Goal: Task Accomplishment & Management: Manage account settings

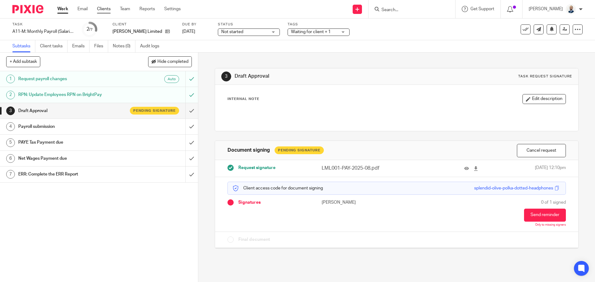
click at [105, 11] on link "Clients" at bounding box center [104, 9] width 14 height 6
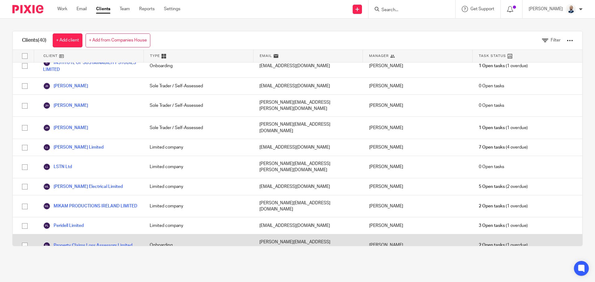
scroll to position [467, 0]
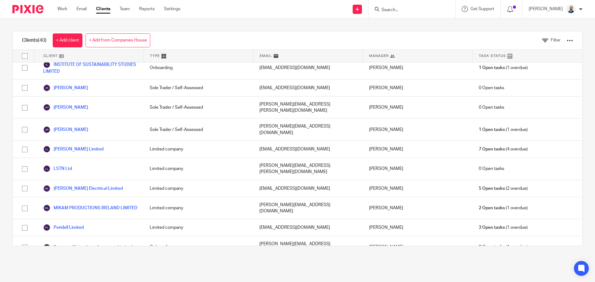
click at [81, 266] on link "Propgen Platform Limited" at bounding box center [73, 269] width 61 height 7
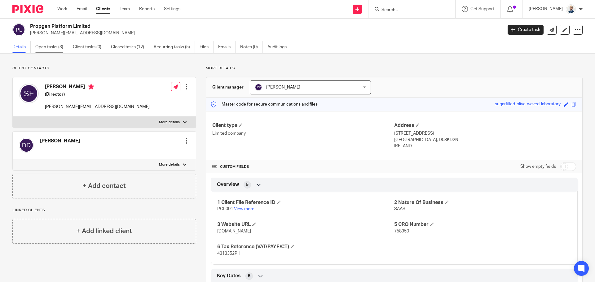
click at [46, 46] on link "Open tasks (3)" at bounding box center [51, 47] width 33 height 12
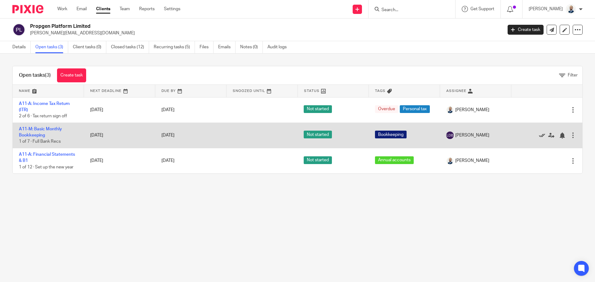
click at [539, 135] on icon at bounding box center [542, 136] width 6 height 6
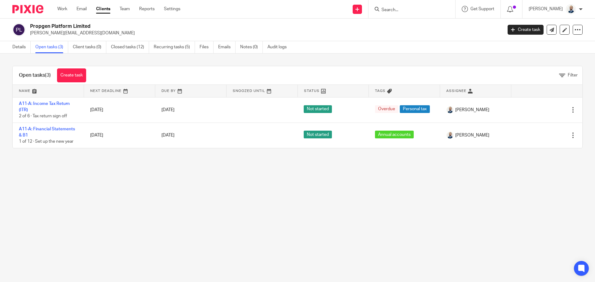
click at [106, 5] on div "Work Email Clients Team Reports Settings Work Email Clients Team Reports Settin…" at bounding box center [120, 9] width 138 height 18
click at [104, 9] on link "Clients" at bounding box center [103, 9] width 14 height 6
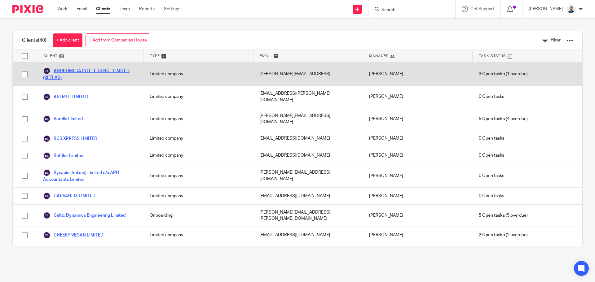
click at [67, 73] on link "ANDROMEDA INTELLIGENCE LIMITED (RETLAS)" at bounding box center [90, 74] width 94 height 14
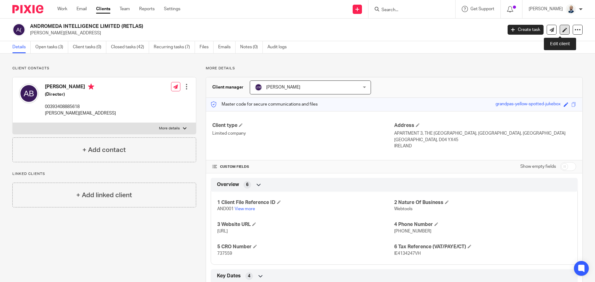
click at [562, 31] on icon at bounding box center [564, 30] width 5 height 5
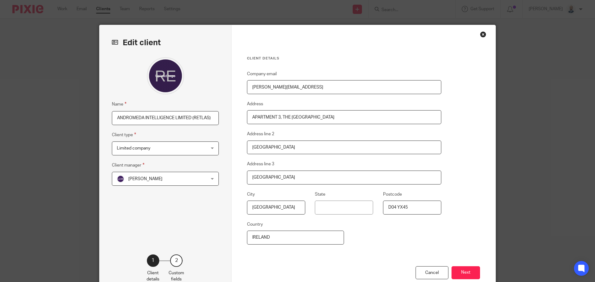
drag, startPoint x: 211, startPoint y: 115, endPoint x: 66, endPoint y: 104, distance: 145.4
click at [68, 113] on div "Edit client Name ANDROMEDA INTELLIGENCE LIMITED (RETLAS) Client type Limited co…" at bounding box center [297, 141] width 595 height 282
type input "RETLAS LIMITED (formerly Andromeda Intelligence)"
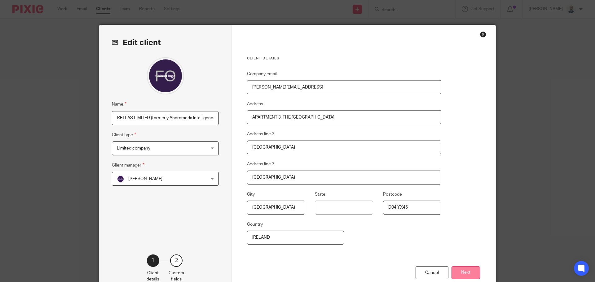
click at [456, 271] on button "Next" at bounding box center [465, 272] width 28 height 13
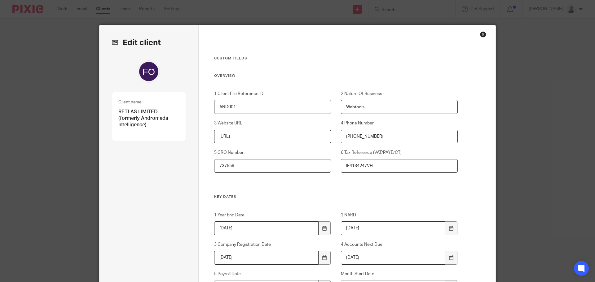
click at [85, 10] on div "Edit client Name RETLAS LIMITED (formerly Andromeda Intelligence) Client type L…" at bounding box center [297, 141] width 595 height 282
click at [101, 12] on div "Edit client Name RETLAS LIMITED (formerly Andromeda Intelligence) Client type L…" at bounding box center [297, 141] width 595 height 282
click at [480, 33] on div "Close this dialog window" at bounding box center [483, 34] width 6 height 6
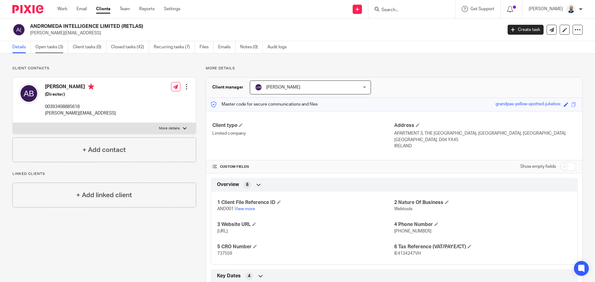
click at [52, 49] on link "Open tasks (3)" at bounding box center [51, 47] width 33 height 12
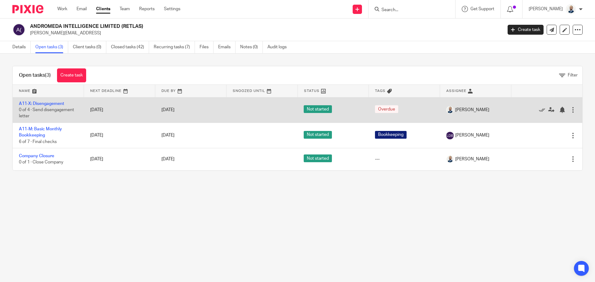
click at [570, 108] on div at bounding box center [573, 110] width 6 height 6
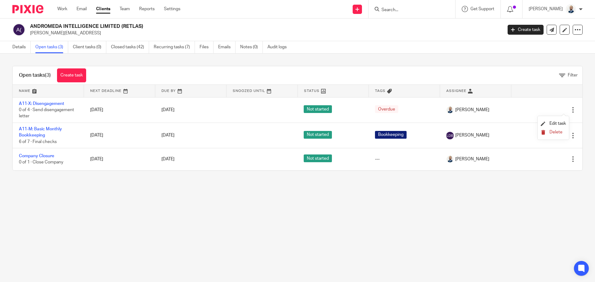
click at [546, 133] on button "Delete" at bounding box center [553, 132] width 25 height 5
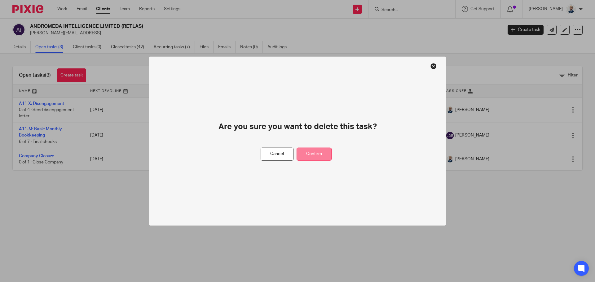
click at [323, 156] on button "Confirm" at bounding box center [313, 153] width 35 height 13
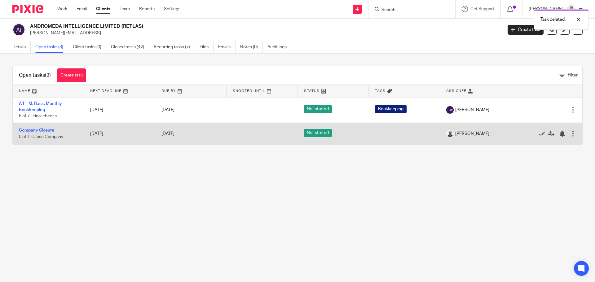
click at [104, 134] on td "[DATE]" at bounding box center [119, 134] width 71 height 22
click at [40, 131] on link "Company Closure" at bounding box center [36, 130] width 35 height 4
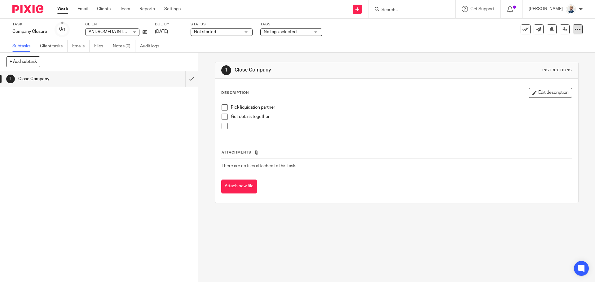
click at [574, 28] on icon at bounding box center [577, 29] width 6 height 6
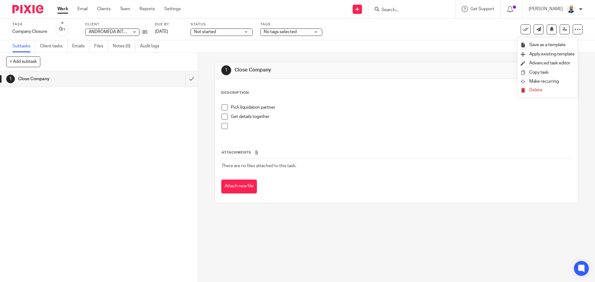
click at [542, 88] on button "Delete" at bounding box center [547, 90] width 54 height 5
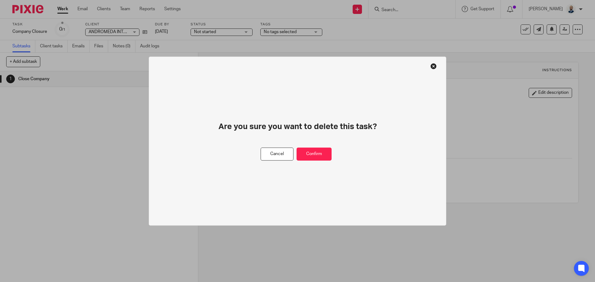
click at [322, 144] on div "Are you sure you want to delete this task?" at bounding box center [298, 134] width 208 height 26
click at [320, 156] on button "Confirm" at bounding box center [313, 153] width 35 height 13
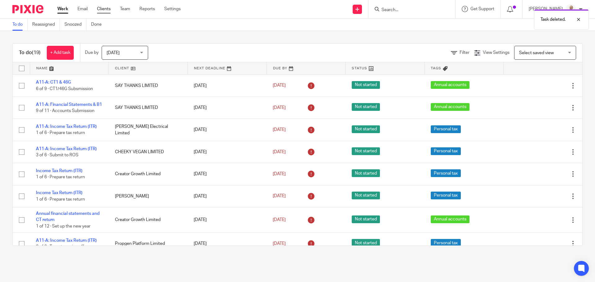
click at [103, 10] on link "Clients" at bounding box center [104, 9] width 14 height 6
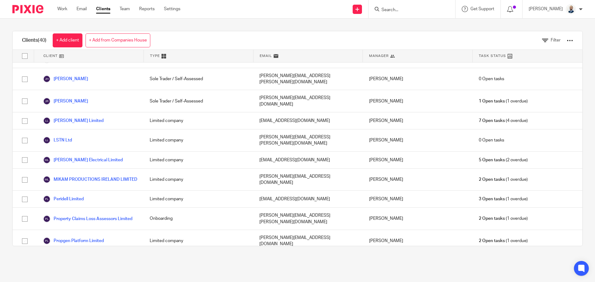
scroll to position [529, 0]
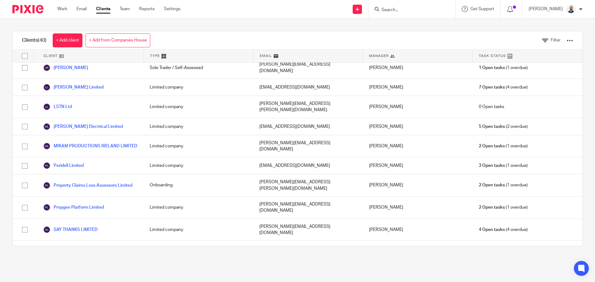
click at [74, 270] on link "TheCadLab Limited" at bounding box center [67, 273] width 49 height 7
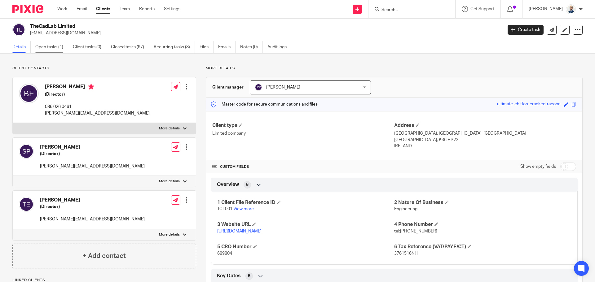
click at [57, 48] on link "Open tasks (1)" at bounding box center [51, 47] width 33 height 12
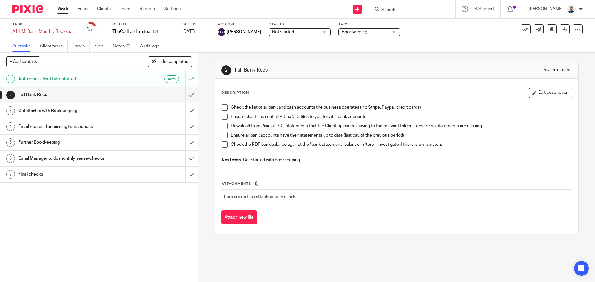
click at [94, 46] on ul "Subtasks Client tasks Emails Files Notes (0) Audit logs" at bounding box center [90, 46] width 156 height 12
click at [96, 47] on link "Files" at bounding box center [101, 46] width 14 height 12
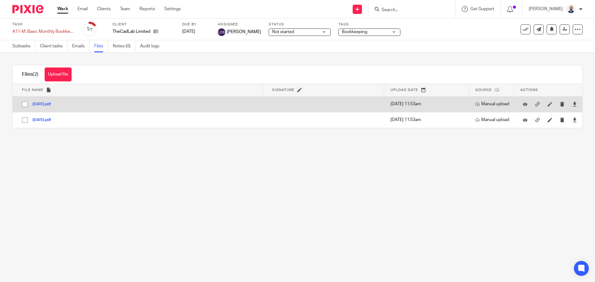
click at [43, 103] on button "29Jul25.pdf" at bounding box center [44, 104] width 23 height 4
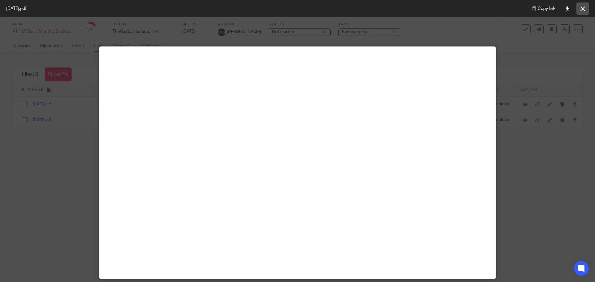
click at [583, 8] on icon at bounding box center [582, 9] width 5 height 5
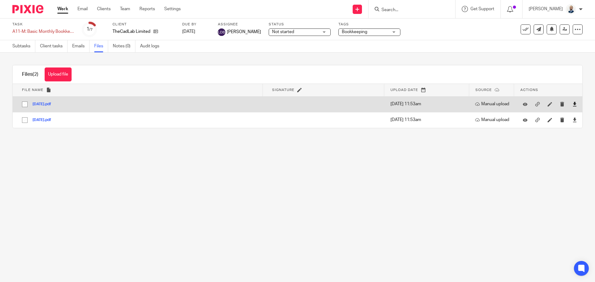
click at [572, 103] on icon at bounding box center [574, 104] width 5 height 5
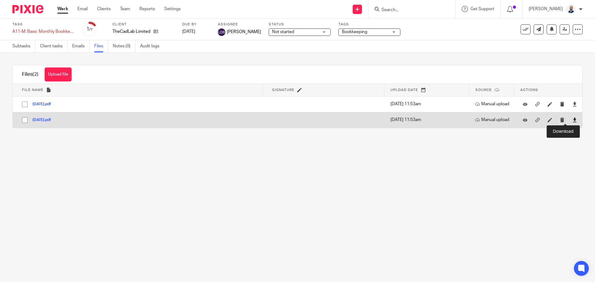
click at [572, 121] on icon at bounding box center [574, 120] width 5 height 5
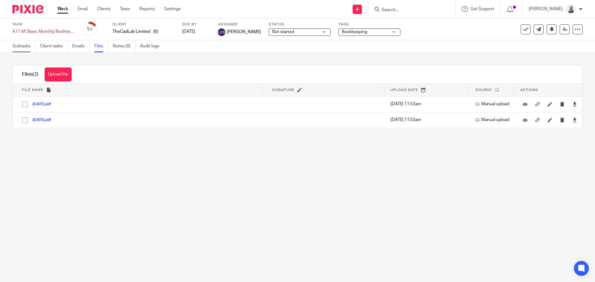
click at [27, 47] on link "Subtasks" at bounding box center [23, 46] width 23 height 12
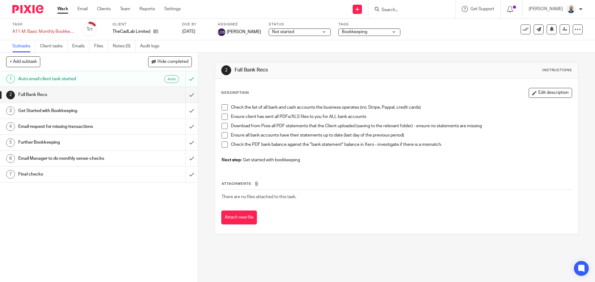
click at [221, 107] on span at bounding box center [224, 107] width 6 height 6
click at [223, 116] on span at bounding box center [224, 117] width 6 height 6
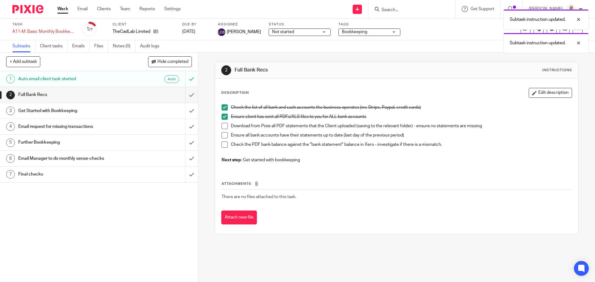
click at [222, 127] on span at bounding box center [224, 126] width 6 height 6
click at [223, 134] on span at bounding box center [224, 135] width 6 height 6
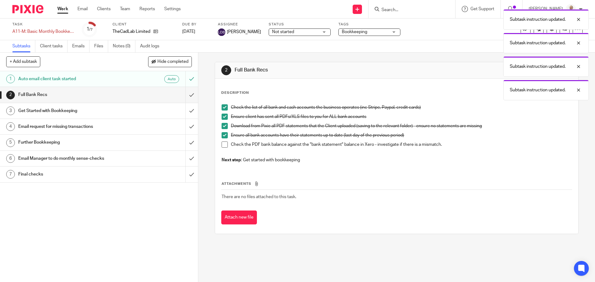
click at [221, 145] on span at bounding box center [224, 145] width 6 height 6
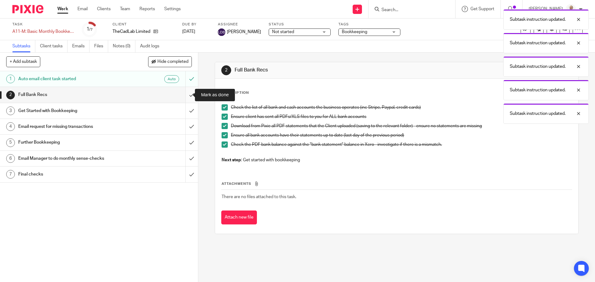
click at [187, 94] on input "submit" at bounding box center [99, 94] width 198 height 15
